Goal: Information Seeking & Learning: Check status

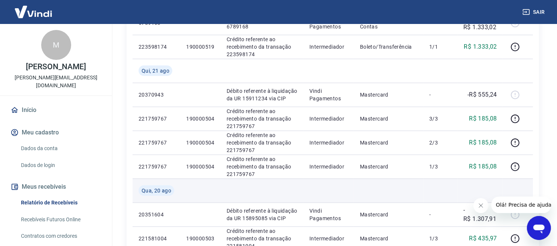
scroll to position [125, 0]
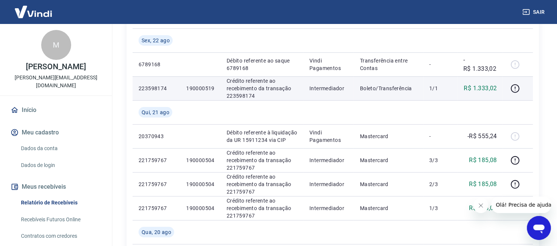
click at [207, 88] on p "190000519" at bounding box center [200, 88] width 28 height 7
copy p "190000519"
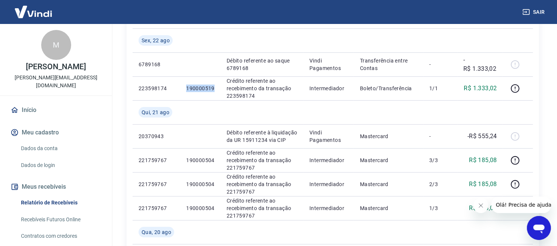
click at [538, 11] on button "Sair" at bounding box center [534, 12] width 27 height 14
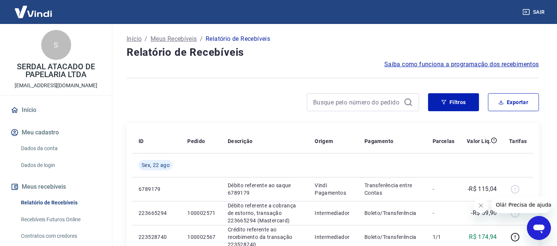
click at [77, 198] on link "Relatório de Recebíveis" at bounding box center [60, 202] width 85 height 15
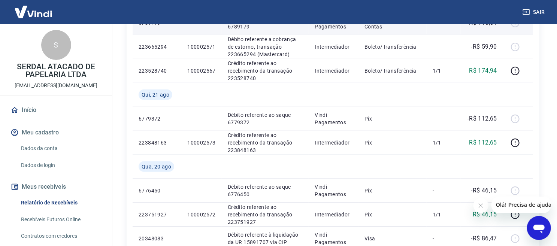
scroll to position [250, 0]
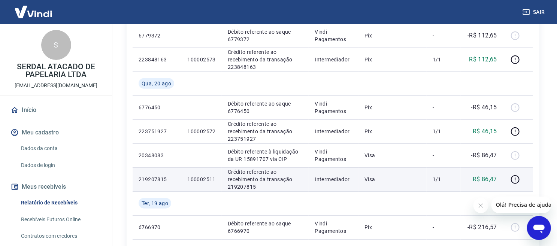
click at [207, 177] on p "100002511" at bounding box center [201, 179] width 28 height 7
copy p "100002511"
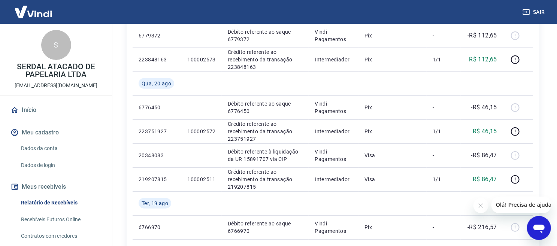
click at [553, 151] on div "Início / Meus Recebíveis / Relatório de Recebíveis Relatório de Recebíveis Saib…" at bounding box center [333, 220] width 449 height 892
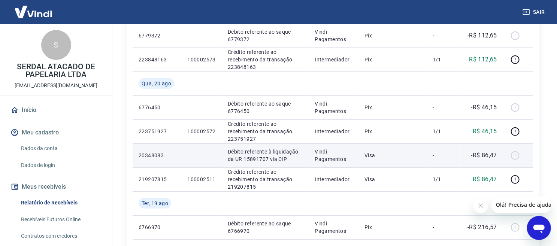
scroll to position [208, 0]
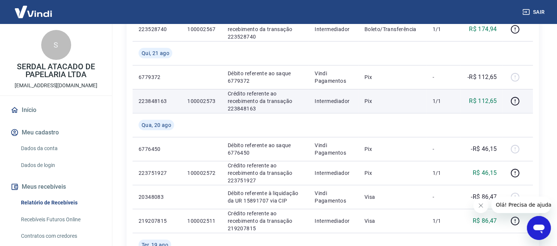
click at [199, 102] on p "100002573" at bounding box center [201, 100] width 28 height 7
copy p "100002573"
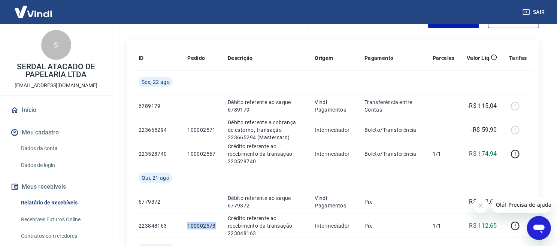
scroll to position [42, 0]
